Goal: Use online tool/utility: Utilize a website feature to perform a specific function

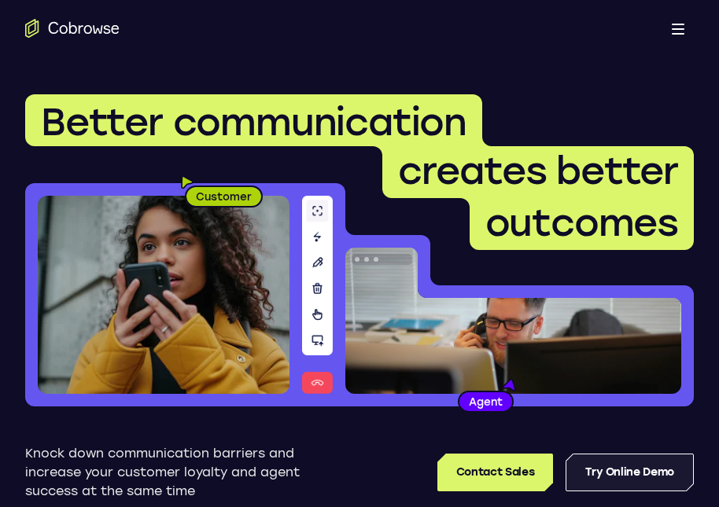
click at [656, 478] on link "Try Online Demo" at bounding box center [629, 473] width 128 height 38
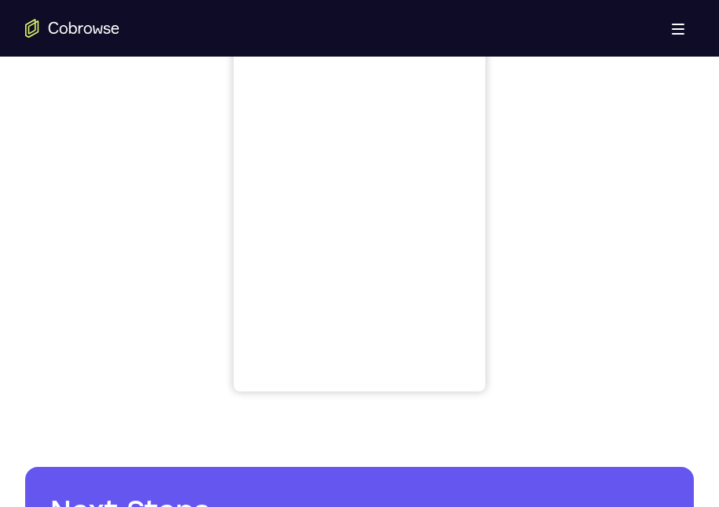
scroll to position [708, 0]
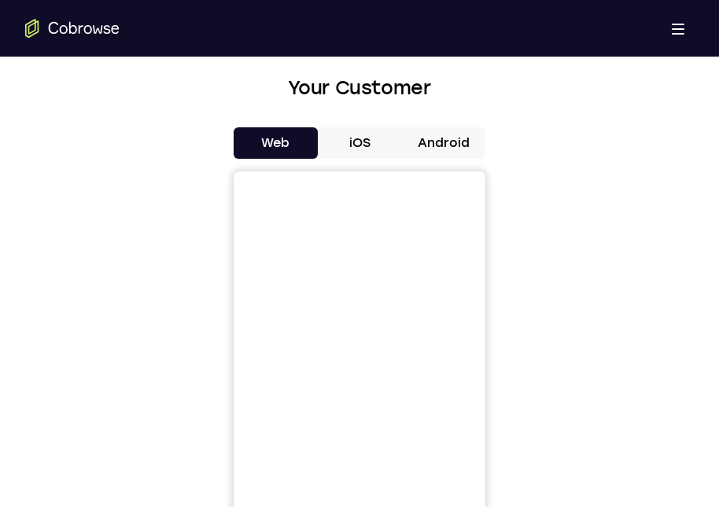
click at [437, 142] on button "Android" at bounding box center [443, 142] width 84 height 31
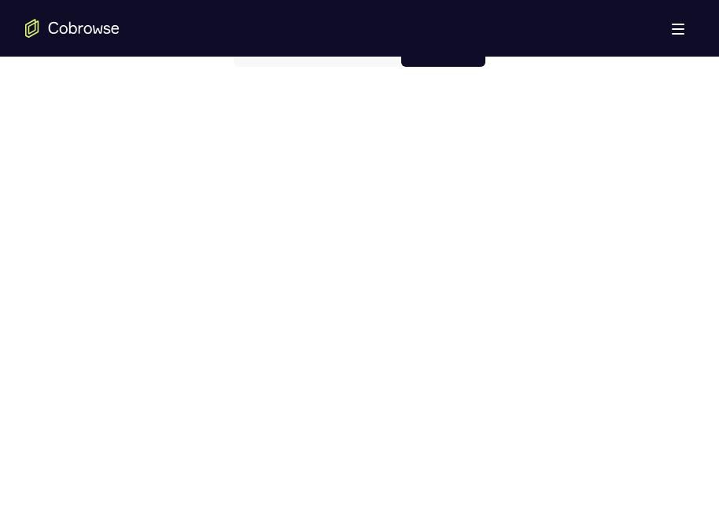
scroll to position [878, 0]
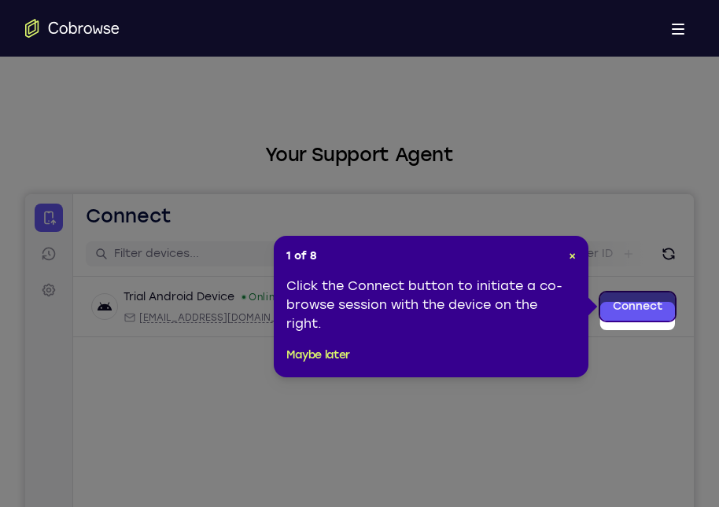
scroll to position [13, 0]
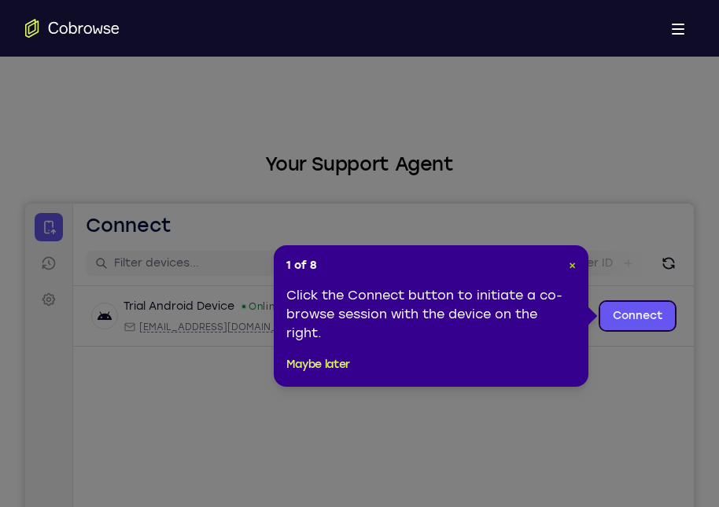
click at [568, 267] on span "×" at bounding box center [571, 265] width 7 height 13
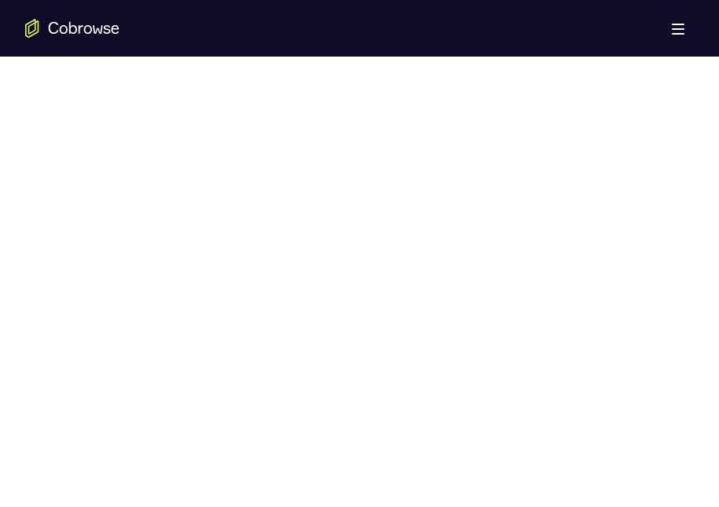
scroll to position [878, 0]
